Goal: Find specific page/section: Find specific page/section

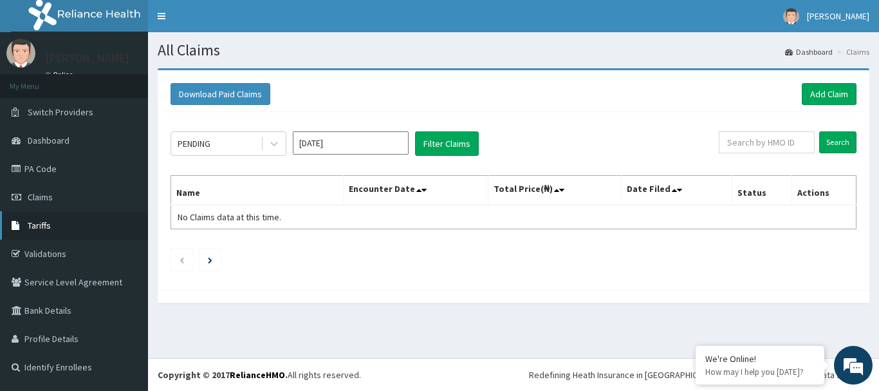
click at [60, 218] on link "Tariffs" at bounding box center [74, 225] width 148 height 28
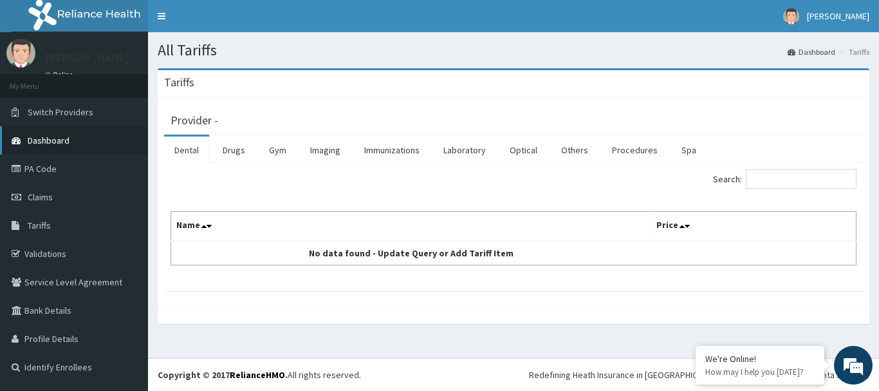
click at [68, 138] on span "Dashboard" at bounding box center [49, 140] width 42 height 12
